Goal: Navigation & Orientation: Find specific page/section

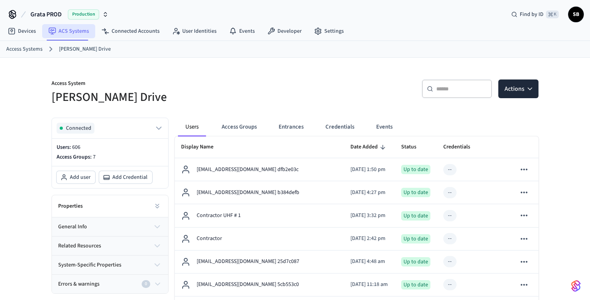
click at [71, 29] on link "ACS Systems" at bounding box center [68, 31] width 53 height 14
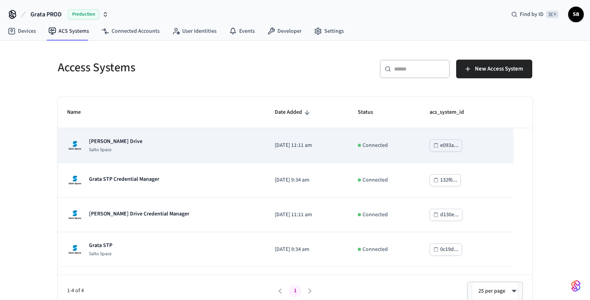
click at [114, 140] on p "[PERSON_NAME] Drive" at bounding box center [115, 142] width 53 height 8
